Goal: Book appointment/travel/reservation

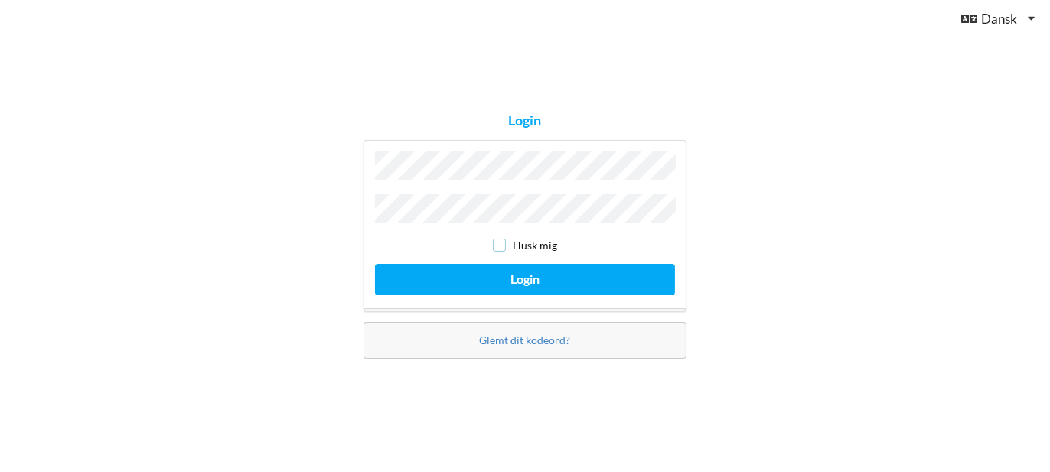
click at [498, 240] on input "checkbox" at bounding box center [499, 245] width 13 height 13
checkbox input "true"
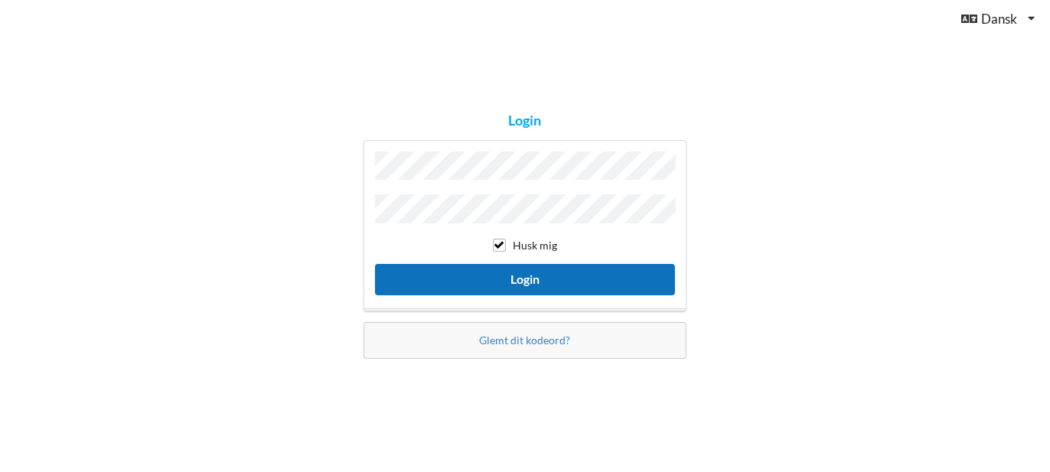
click at [524, 276] on button "Login" at bounding box center [525, 279] width 300 height 31
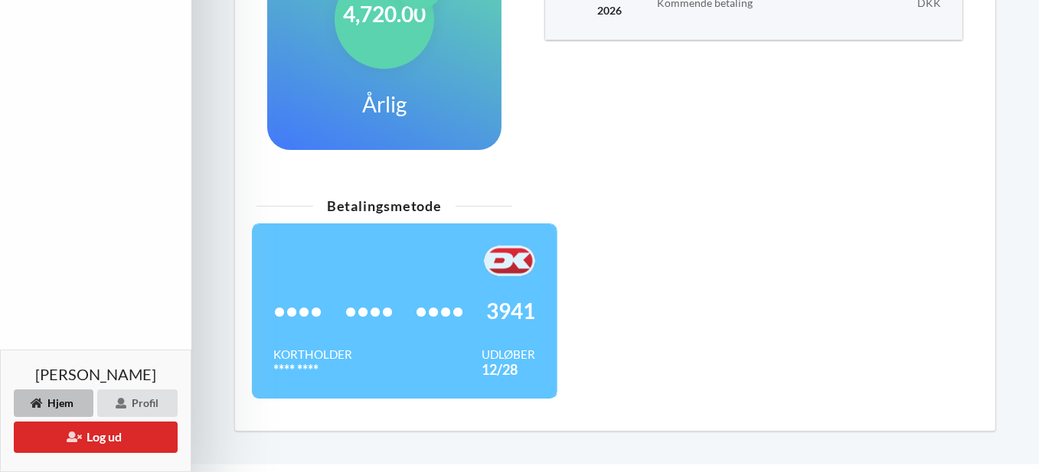
scroll to position [494, 0]
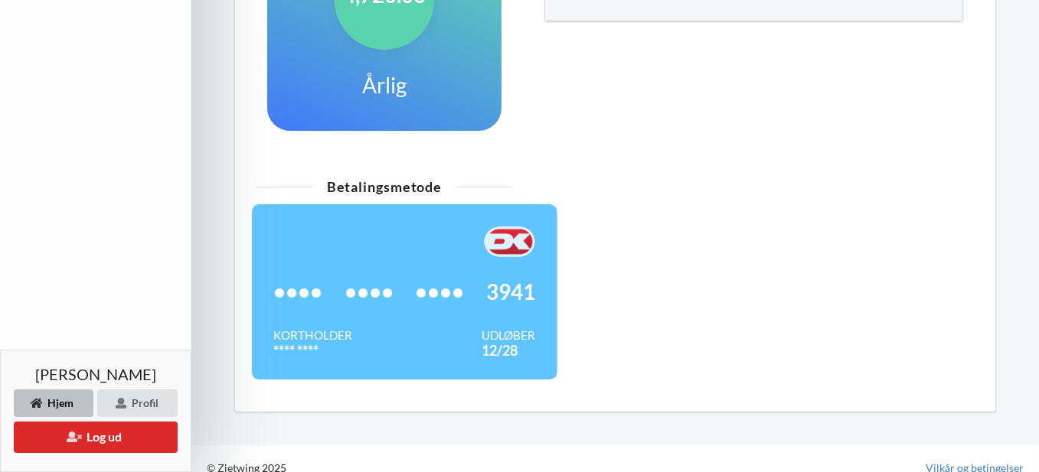
drag, startPoint x: 704, startPoint y: 170, endPoint x: 675, endPoint y: 168, distance: 29.2
click at [704, 171] on div "Betalingsmetode •••• •••• •••• 3941 Kortholder **** **** Udløber 12/28" at bounding box center [615, 286] width 739 height 230
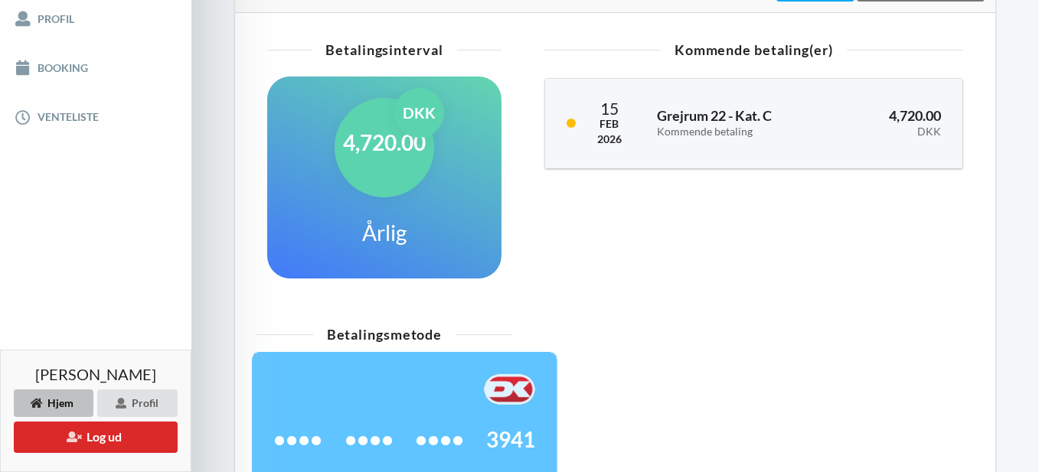
scroll to position [306, 0]
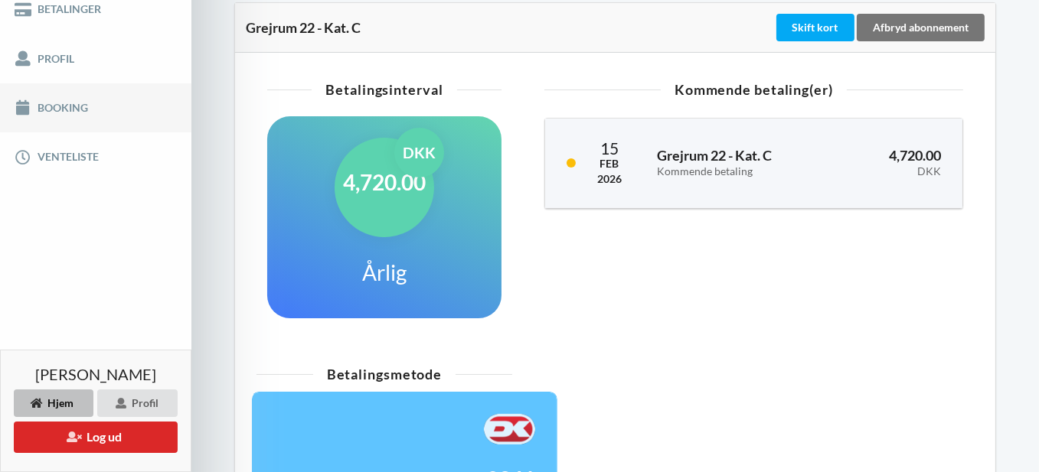
click at [66, 106] on link "Booking" at bounding box center [95, 107] width 191 height 49
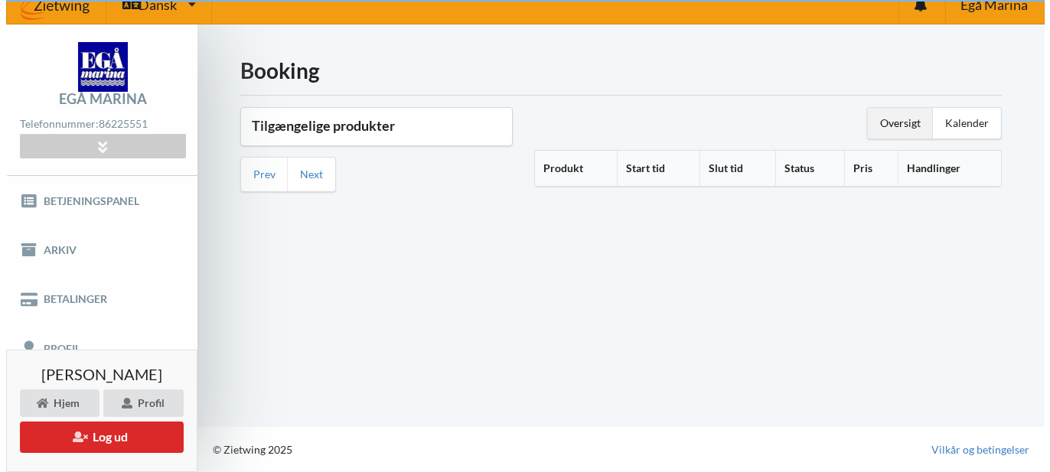
scroll to position [15, 0]
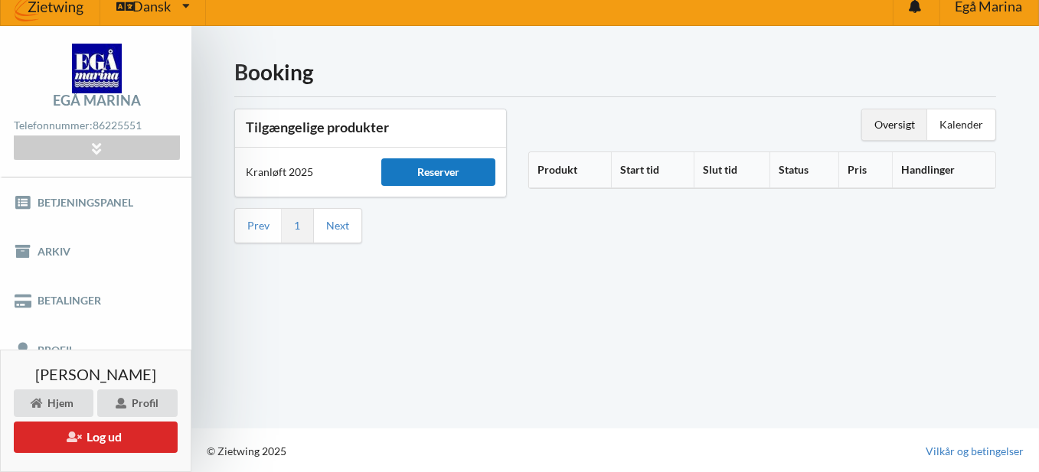
click at [446, 170] on div "Reserver" at bounding box center [438, 172] width 114 height 28
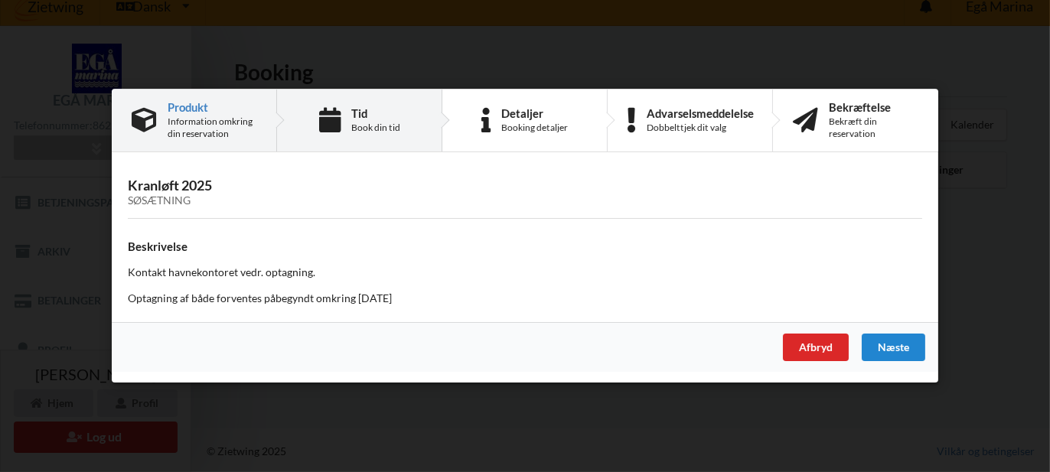
click at [387, 129] on div "Book din tid" at bounding box center [375, 128] width 49 height 12
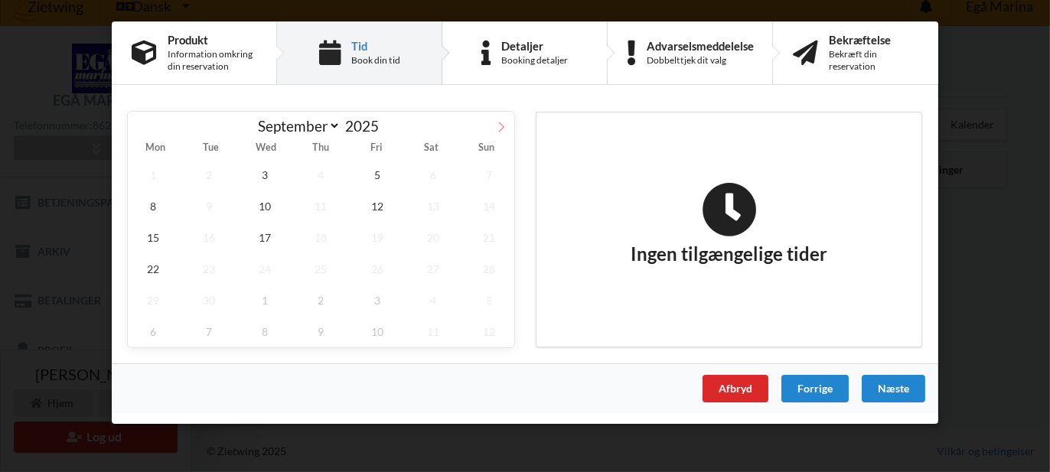
click at [503, 127] on icon at bounding box center [501, 127] width 5 height 10
select select "9"
click at [322, 173] on span "2" at bounding box center [321, 174] width 51 height 31
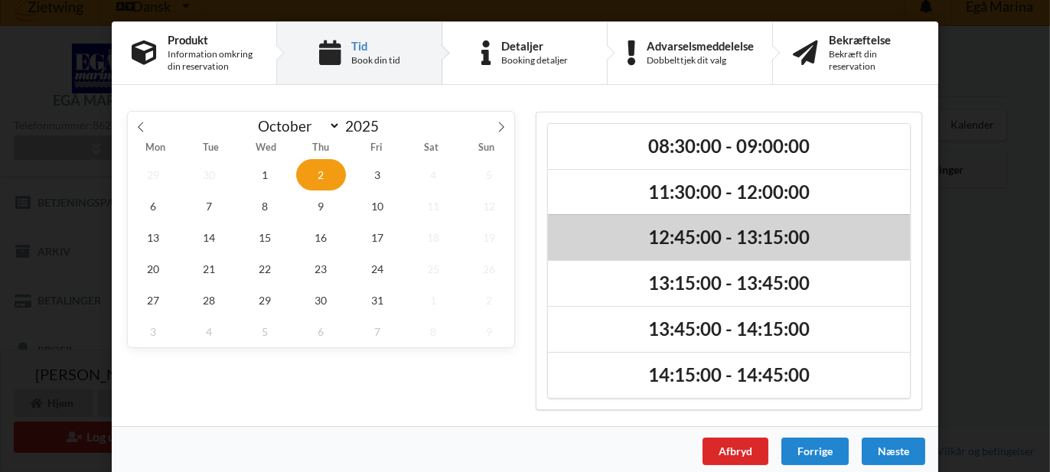
click at [697, 233] on h2 "12:45:00 - 13:15:00" at bounding box center [729, 238] width 341 height 24
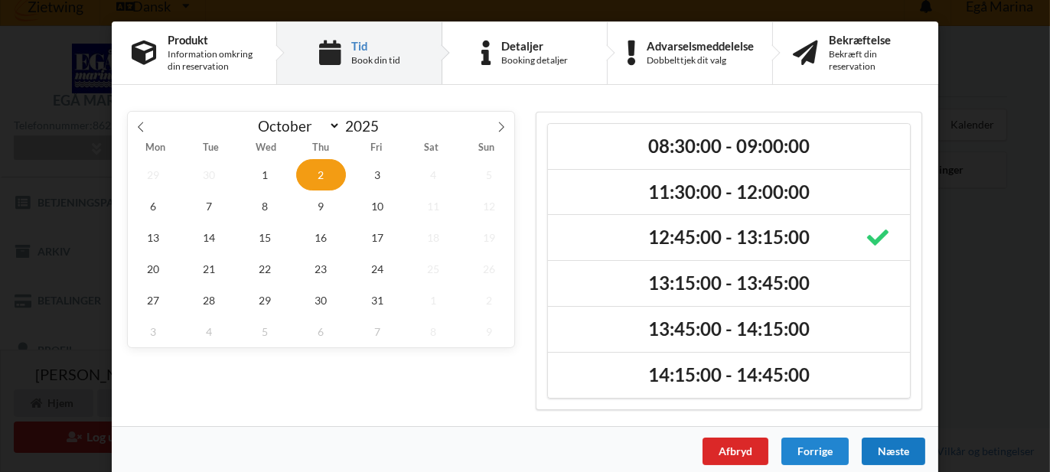
click at [891, 444] on div "Næste" at bounding box center [894, 452] width 64 height 28
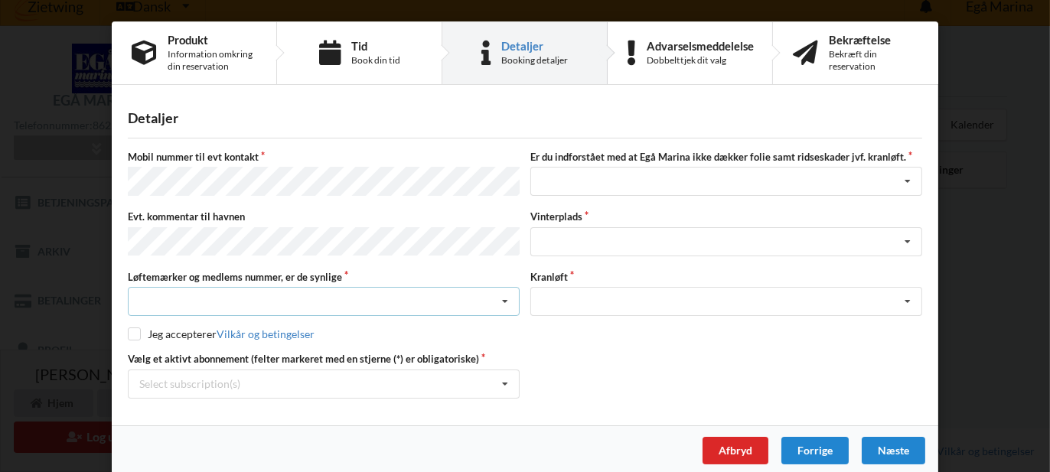
click at [506, 294] on icon at bounding box center [505, 302] width 23 height 28
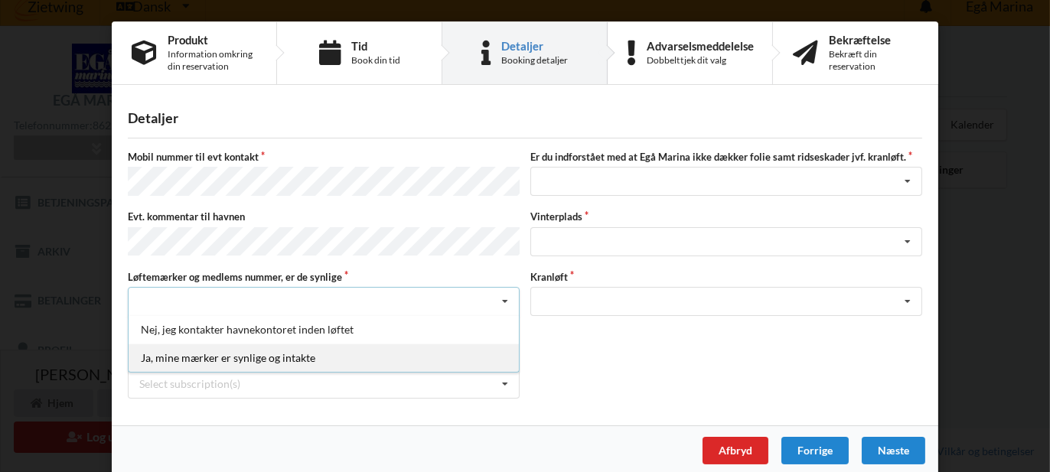
click at [458, 346] on div "Ja, mine mærker er synlige og intakte" at bounding box center [324, 358] width 390 height 28
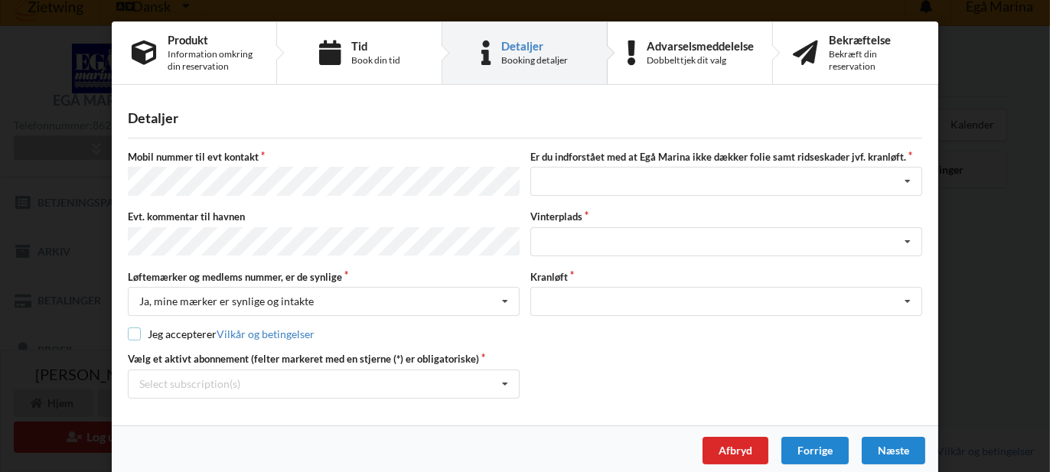
click at [136, 329] on input "checkbox" at bounding box center [134, 334] width 13 height 13
checkbox input "true"
click at [495, 373] on icon at bounding box center [505, 385] width 23 height 28
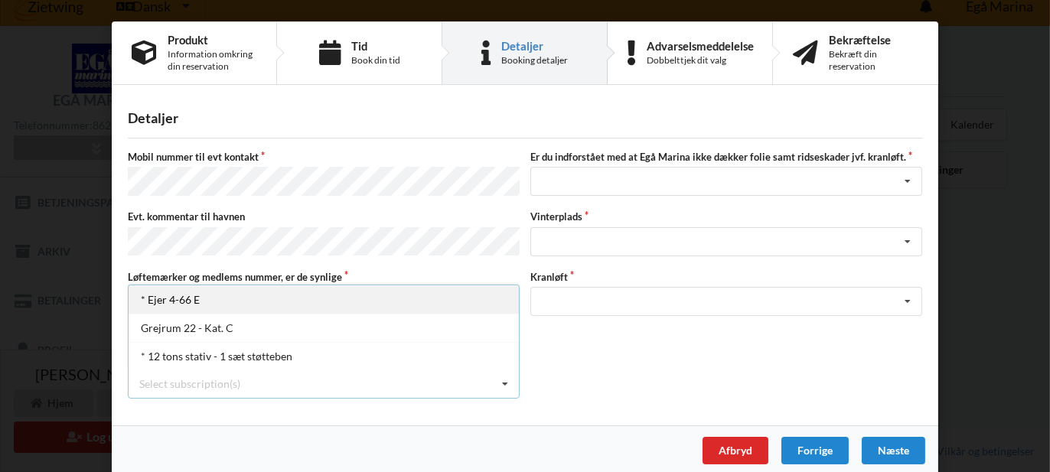
click at [201, 294] on div "* Ejer 4-66 E" at bounding box center [324, 300] width 390 height 28
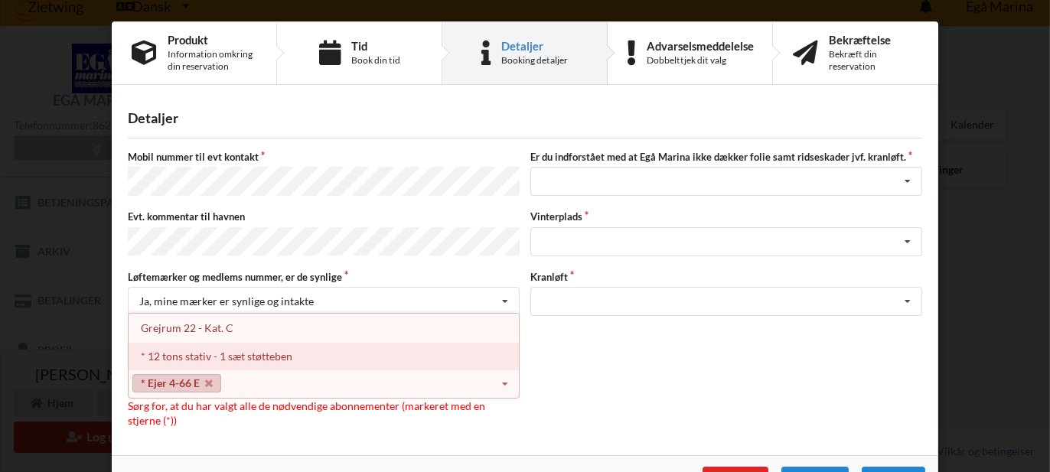
click at [240, 348] on div "* 12 tons stativ - 1 sæt støtteben" at bounding box center [324, 356] width 390 height 28
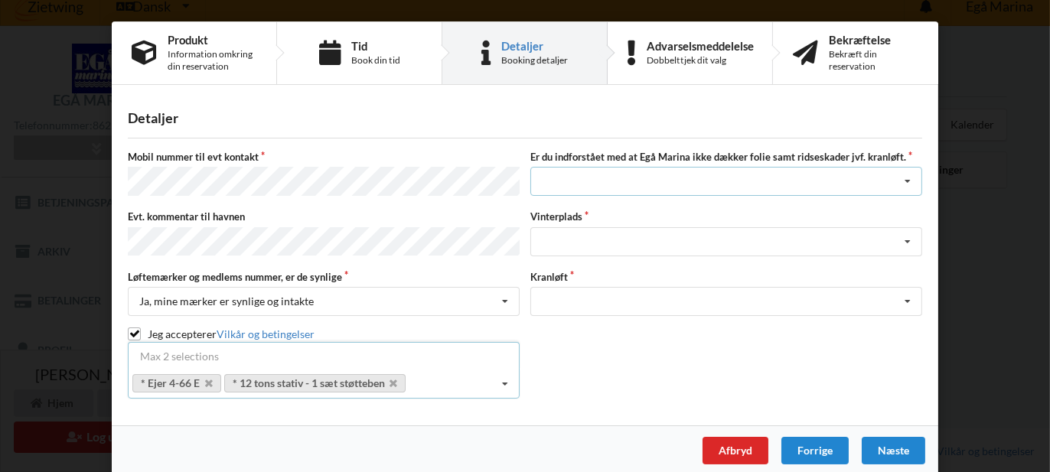
click at [906, 175] on icon at bounding box center [908, 182] width 23 height 28
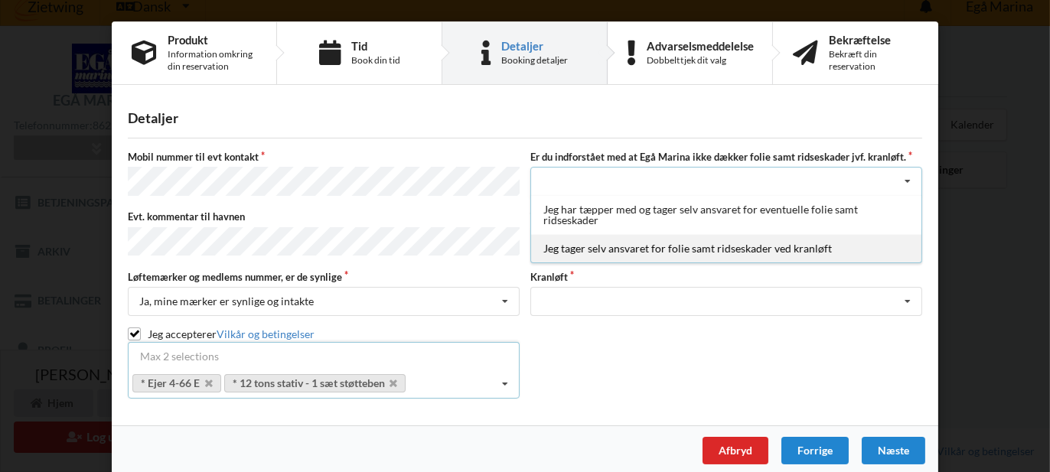
click at [869, 251] on div "Jeg tager selv ansvaret for folie samt ridseskader ved kranløft" at bounding box center [726, 248] width 390 height 28
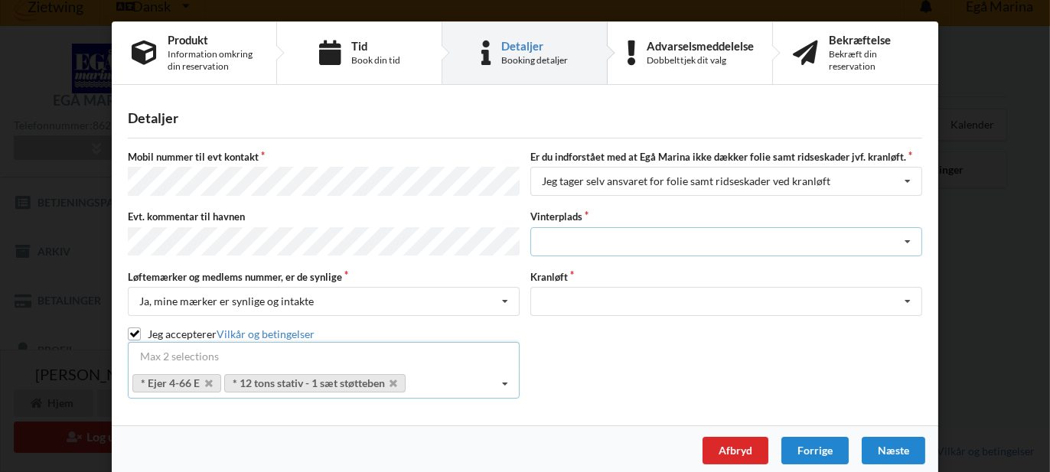
click at [903, 234] on icon at bounding box center [908, 242] width 23 height 28
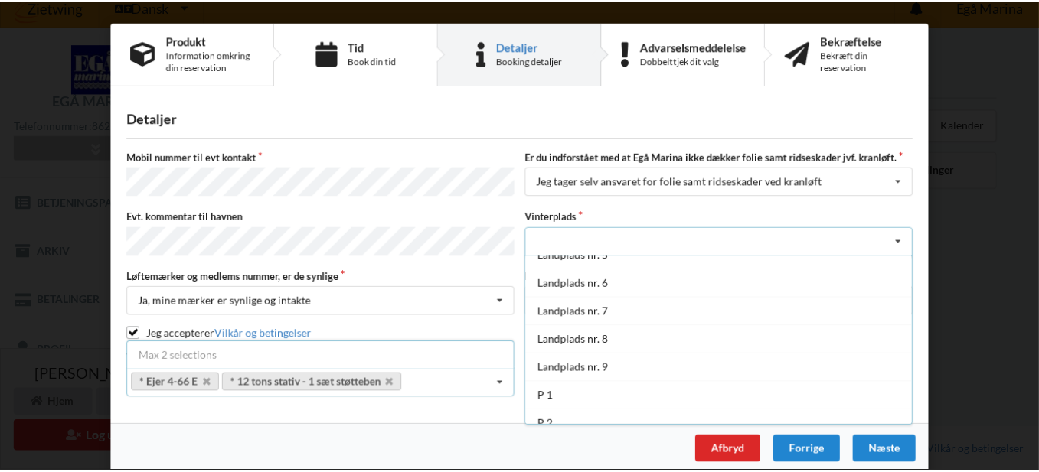
scroll to position [166, 0]
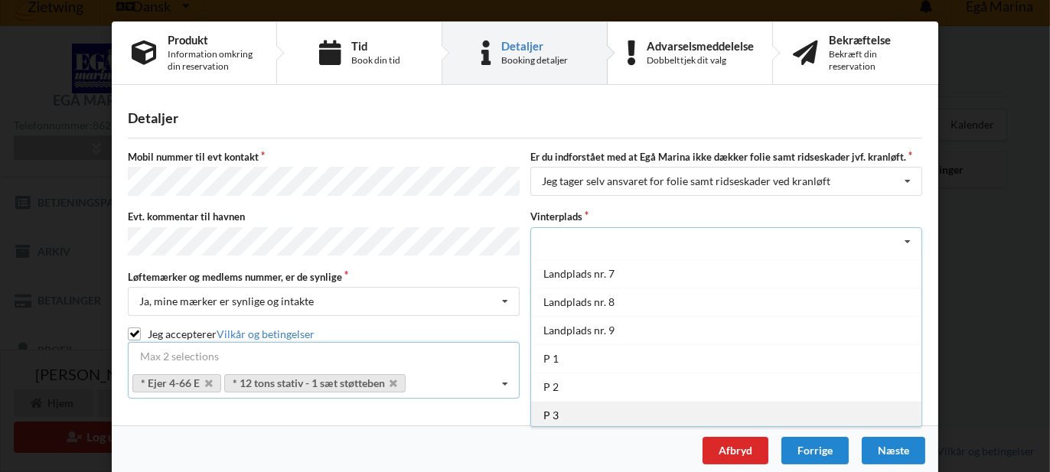
click at [573, 404] on div "P 3" at bounding box center [726, 415] width 390 height 28
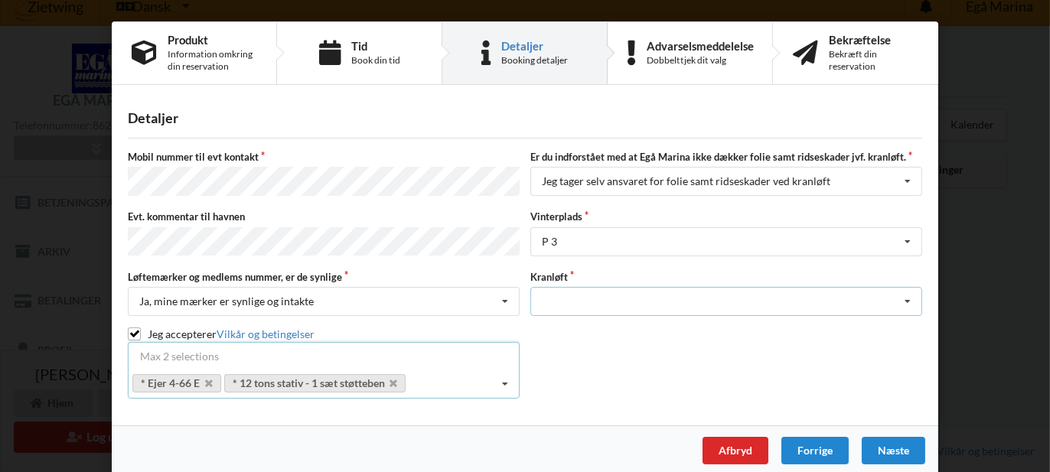
click at [902, 290] on icon at bounding box center [908, 302] width 23 height 28
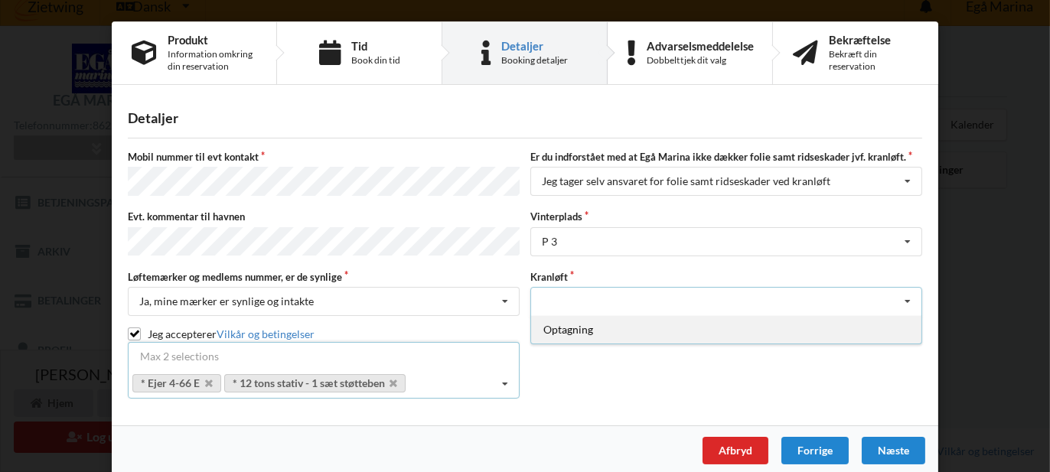
click at [735, 325] on div "Optagning" at bounding box center [726, 329] width 390 height 28
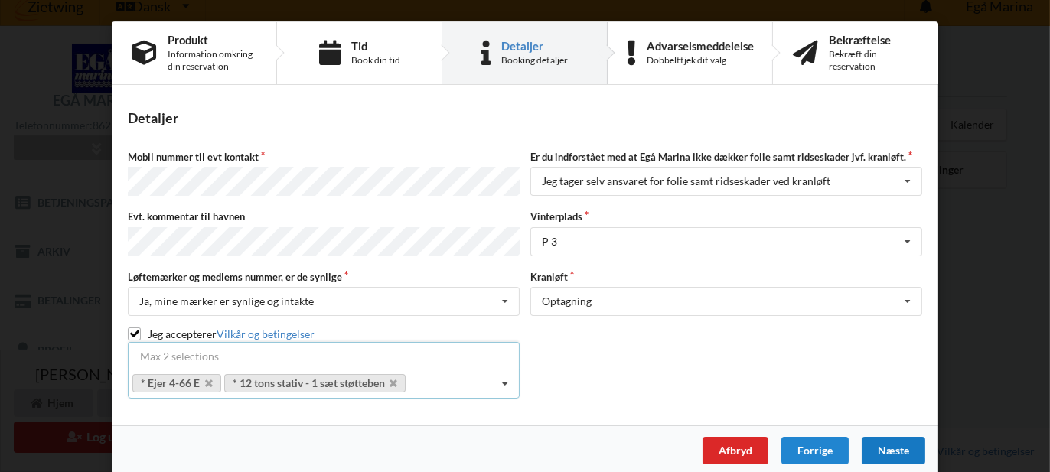
click at [893, 438] on div "Næste" at bounding box center [894, 451] width 64 height 28
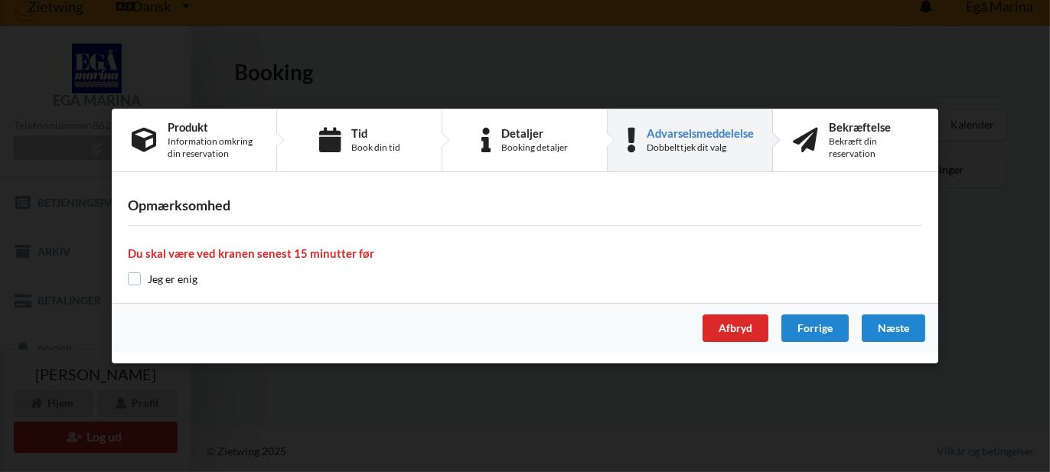
click at [134, 283] on input "checkbox" at bounding box center [134, 279] width 13 height 13
checkbox input "true"
click at [900, 330] on div "Næste" at bounding box center [894, 329] width 64 height 28
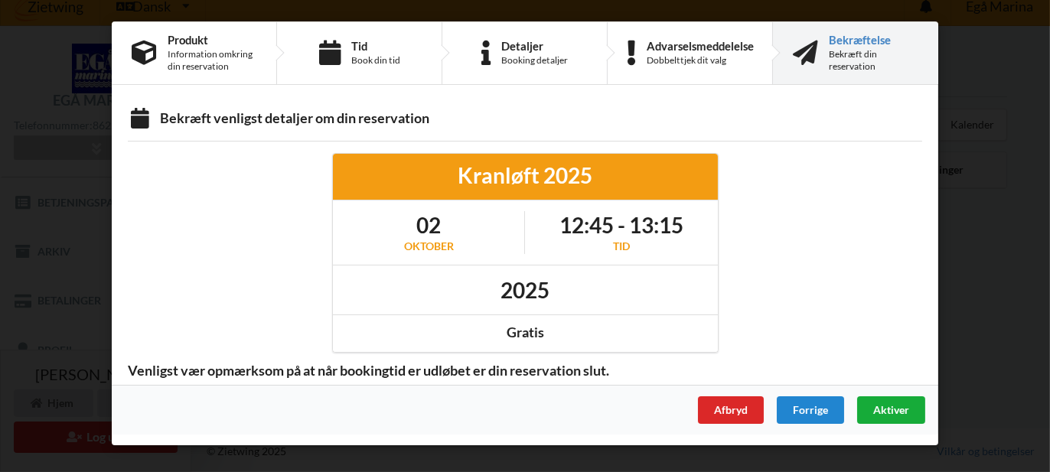
click at [888, 401] on div "Aktiver" at bounding box center [891, 411] width 68 height 28
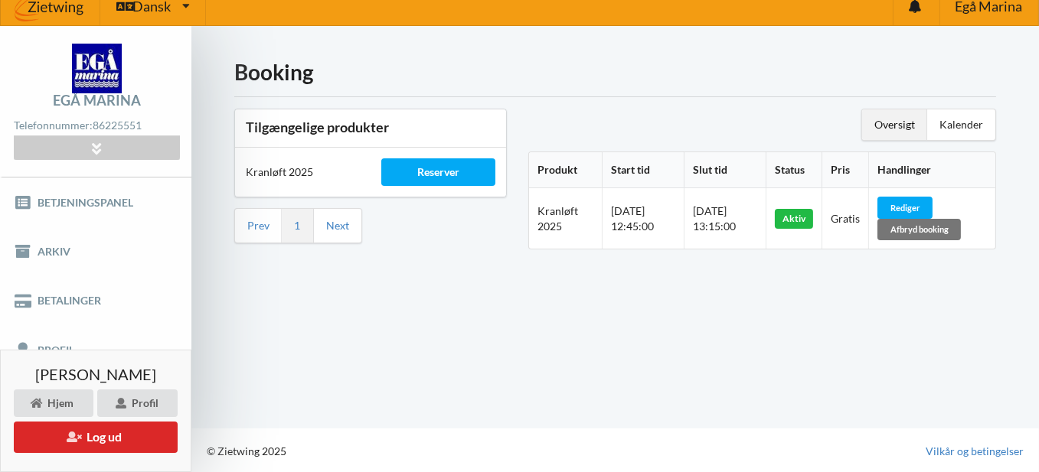
click at [888, 402] on div "Booking Tilgængelige produkter Kranløft 2025 Reserver Prev 1 Next Oversigt Kale…" at bounding box center [615, 227] width 848 height 402
drag, startPoint x: 610, startPoint y: 407, endPoint x: 580, endPoint y: 368, distance: 49.0
click at [580, 368] on div "Booking Tilgængelige produkter Kranløft 2025 Reserver Prev 1 Next Oversigt Kale…" at bounding box center [615, 227] width 848 height 402
click at [421, 261] on div "Tilgængelige produkter Kranløft 2025 Reserver Prev 1 Next" at bounding box center [371, 184] width 294 height 173
click at [113, 207] on link "Betjeningspanel" at bounding box center [95, 202] width 191 height 49
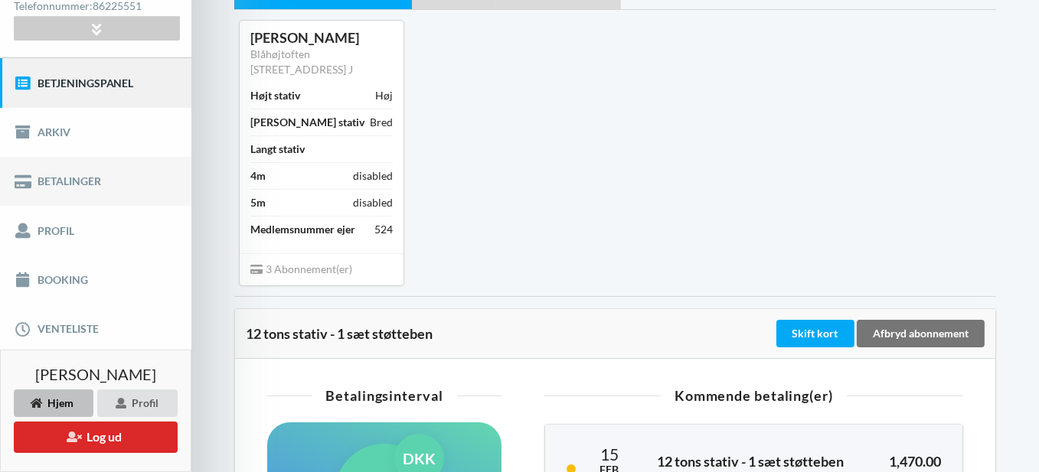
scroll to position [153, 0]
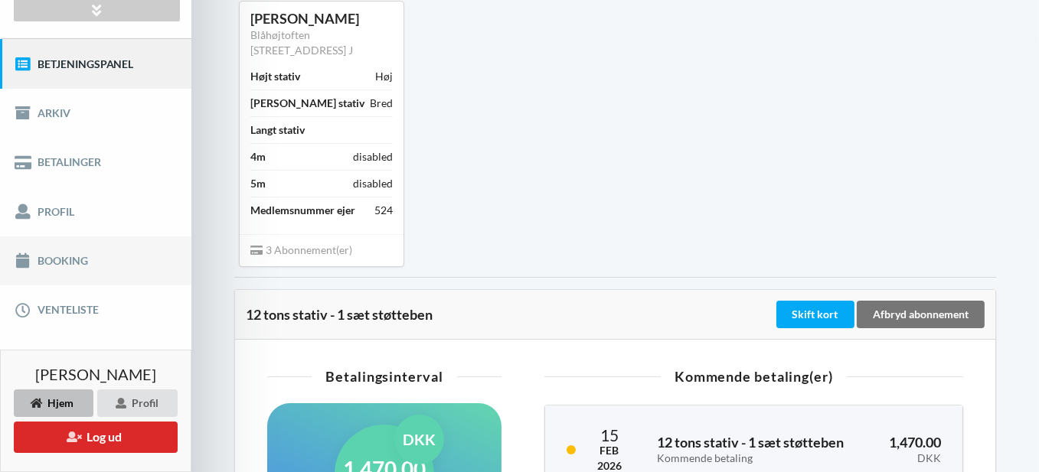
click at [73, 263] on link "Booking" at bounding box center [95, 261] width 191 height 49
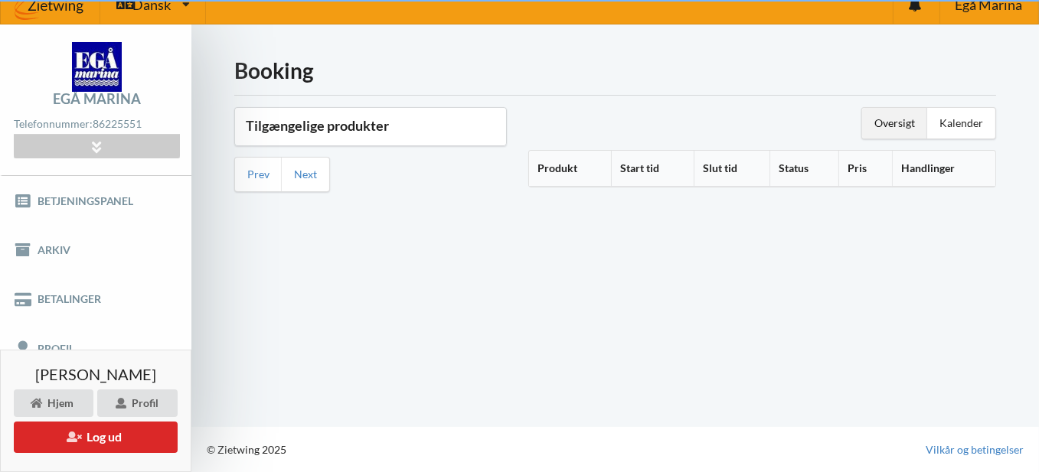
scroll to position [15, 0]
